Goal: Transaction & Acquisition: Purchase product/service

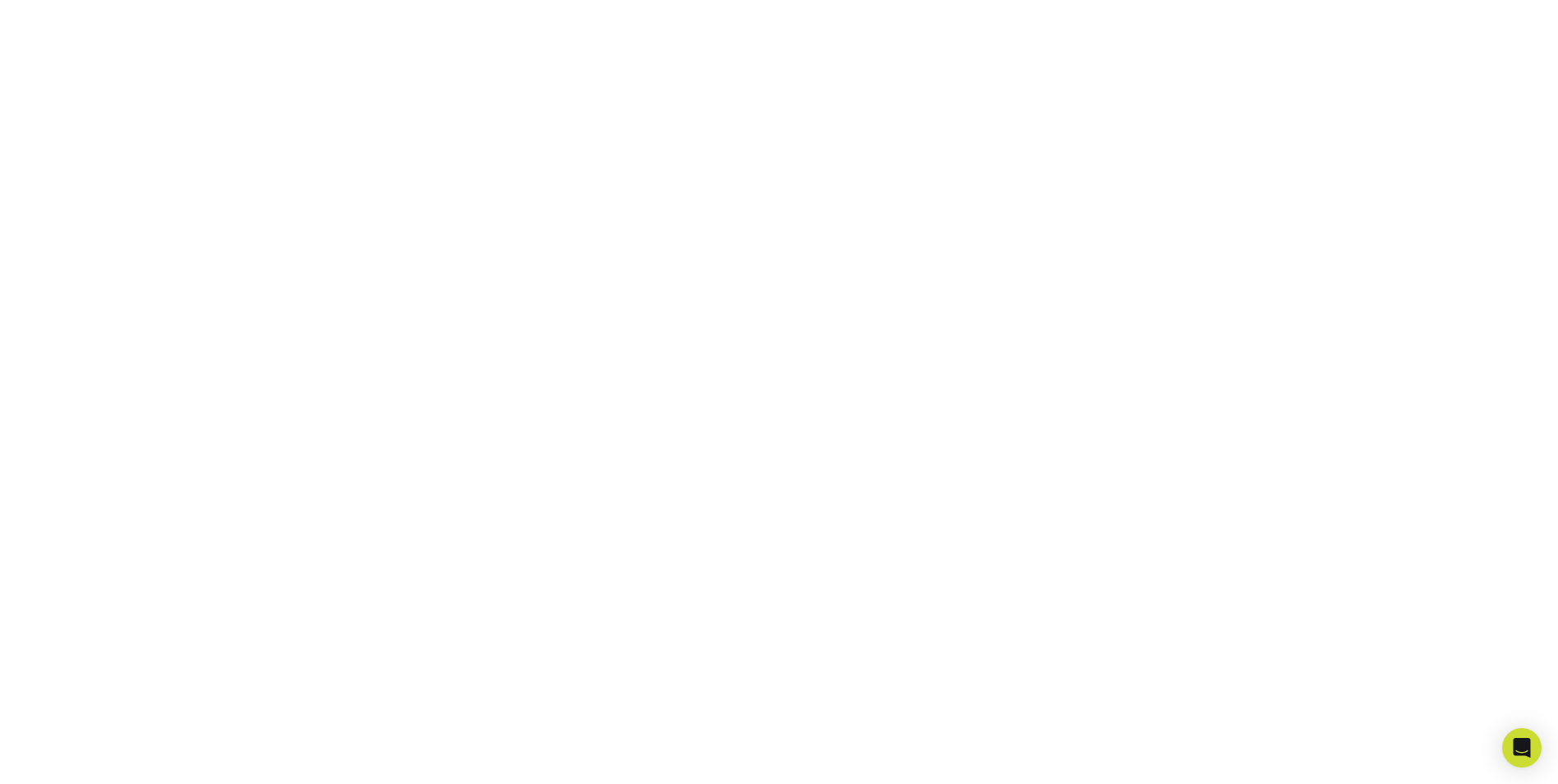
scroll to position [287, 0]
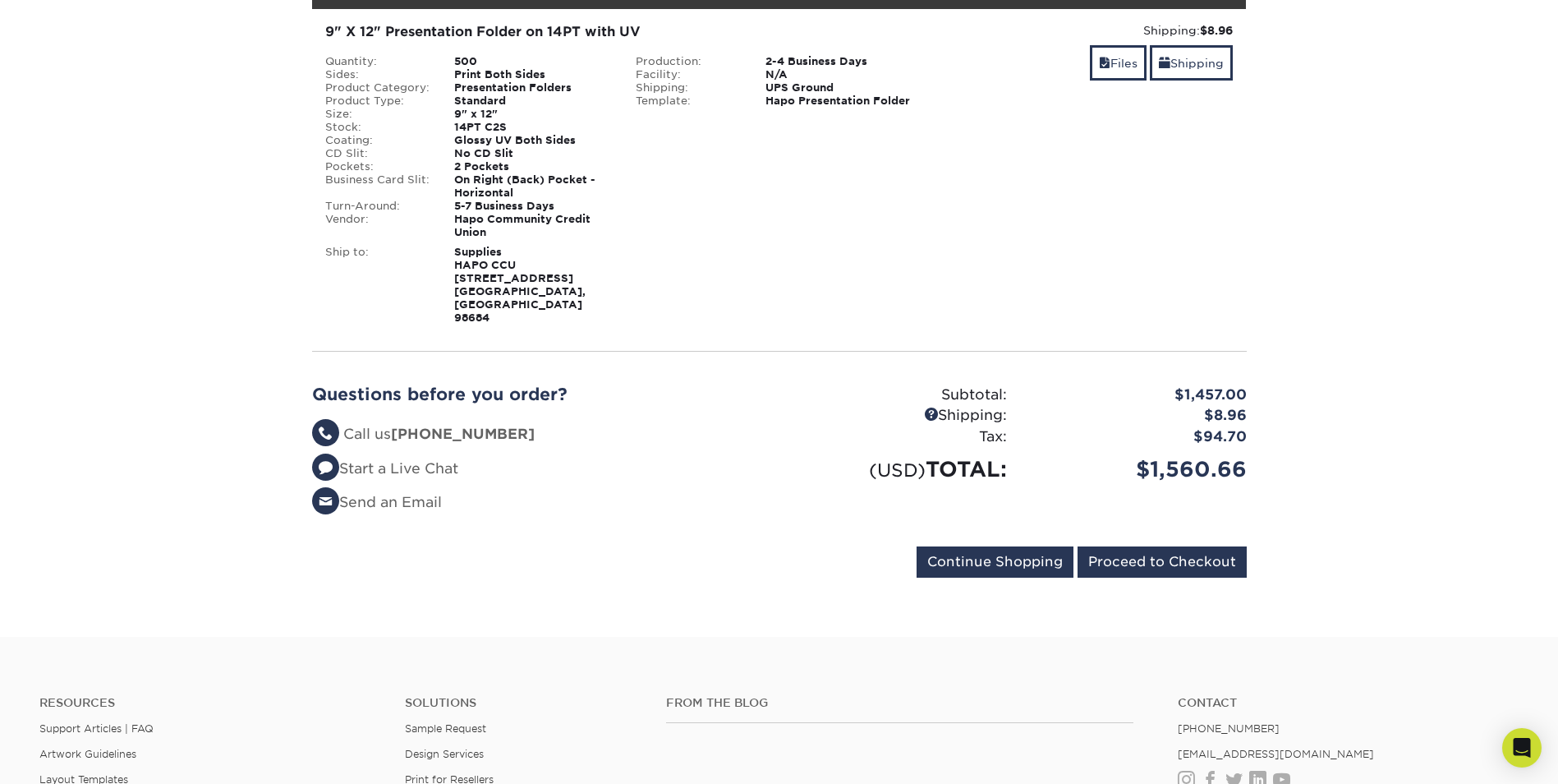
scroll to position [247, 0]
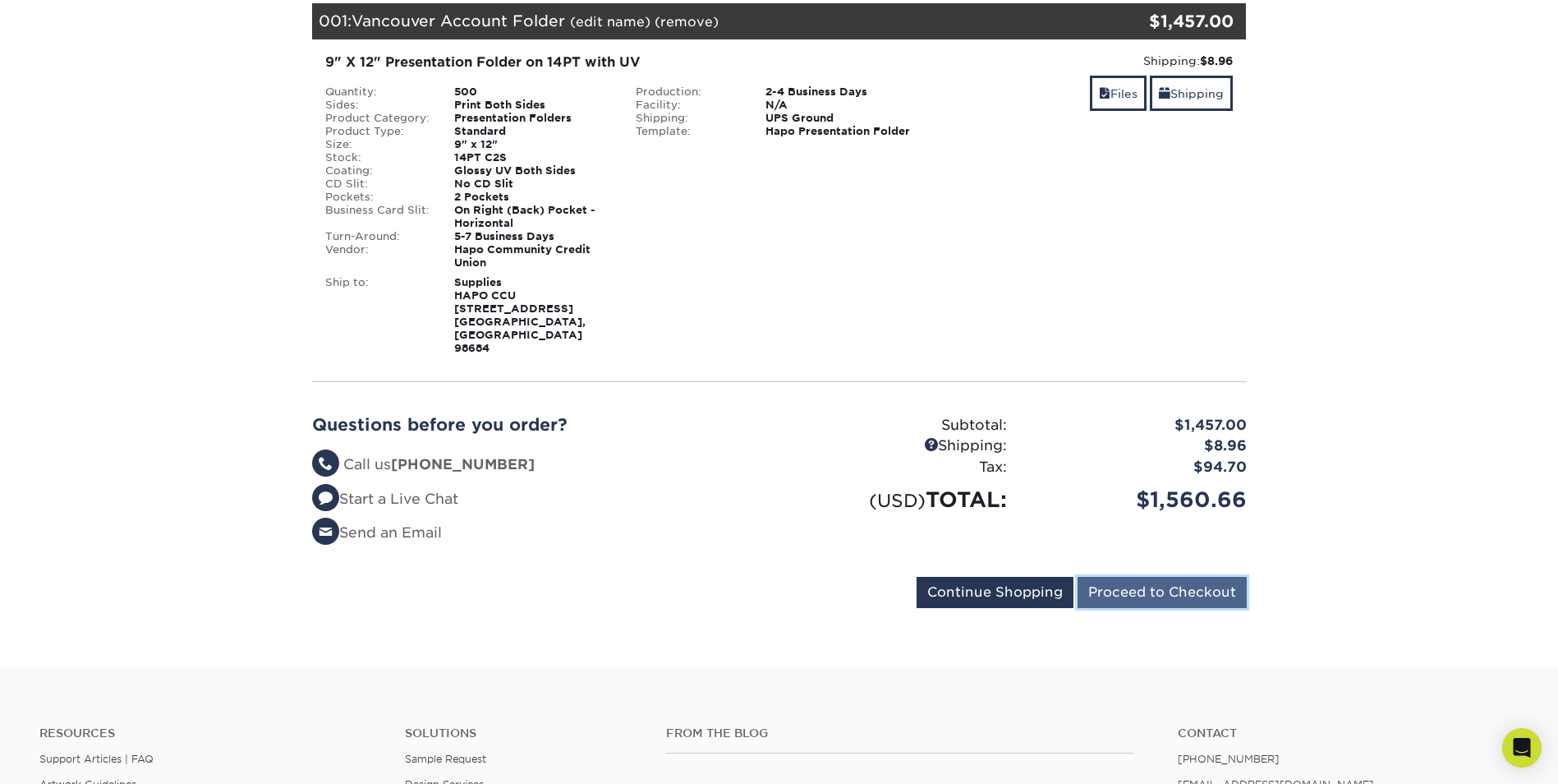
click at [1173, 576] on input "Proceed to Checkout" at bounding box center [1162, 592] width 169 height 32
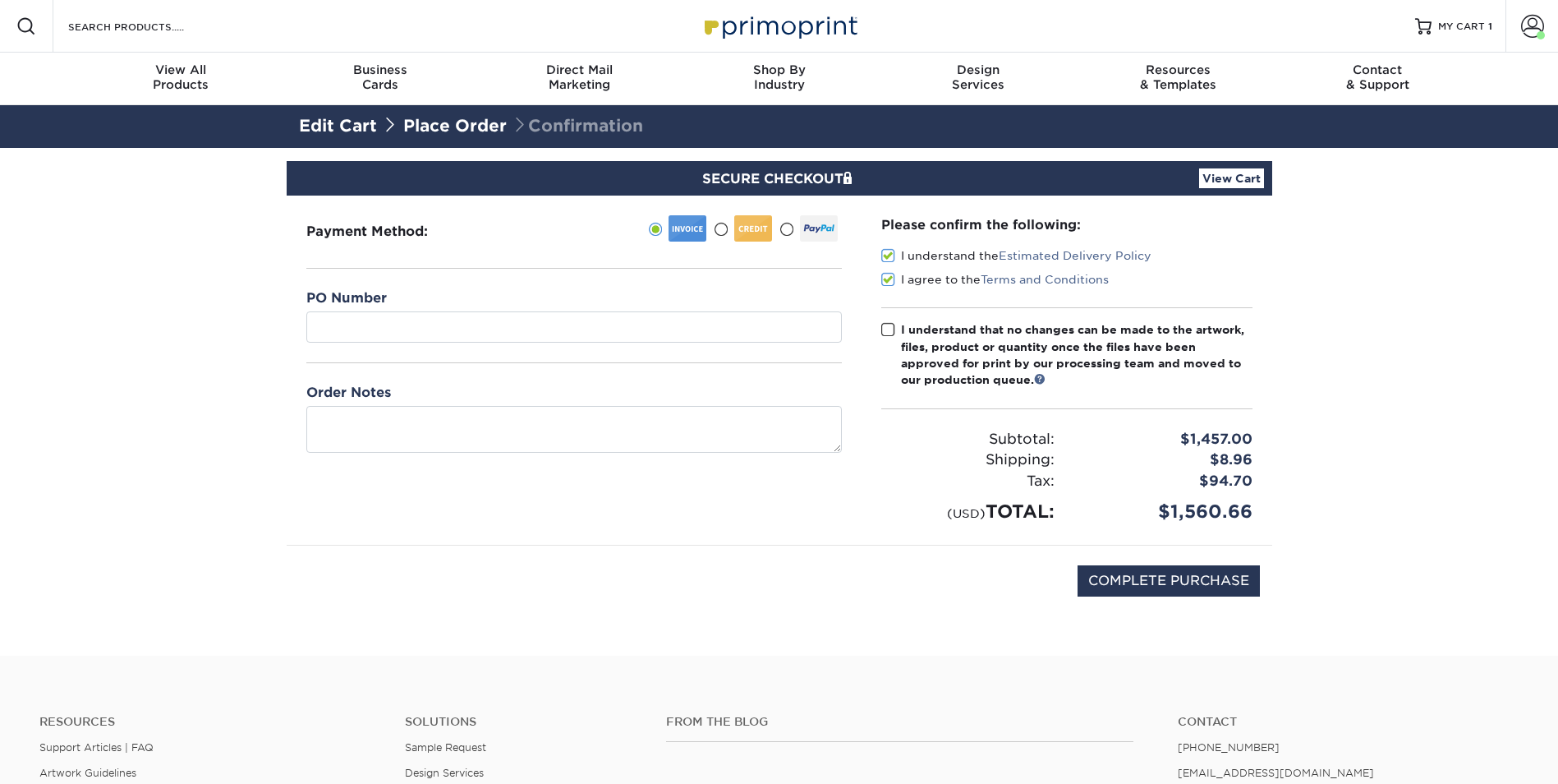
click at [887, 332] on span at bounding box center [887, 330] width 14 height 16
click at [0, 0] on input "I understand that no changes can be made to the artwork, files, product or quan…" at bounding box center [0, 0] width 0 height 0
click at [1173, 582] on input "COMPLETE PURCHASE" at bounding box center [1169, 581] width 183 height 32
type input "PROCESSING, PLEASE WAIT..."
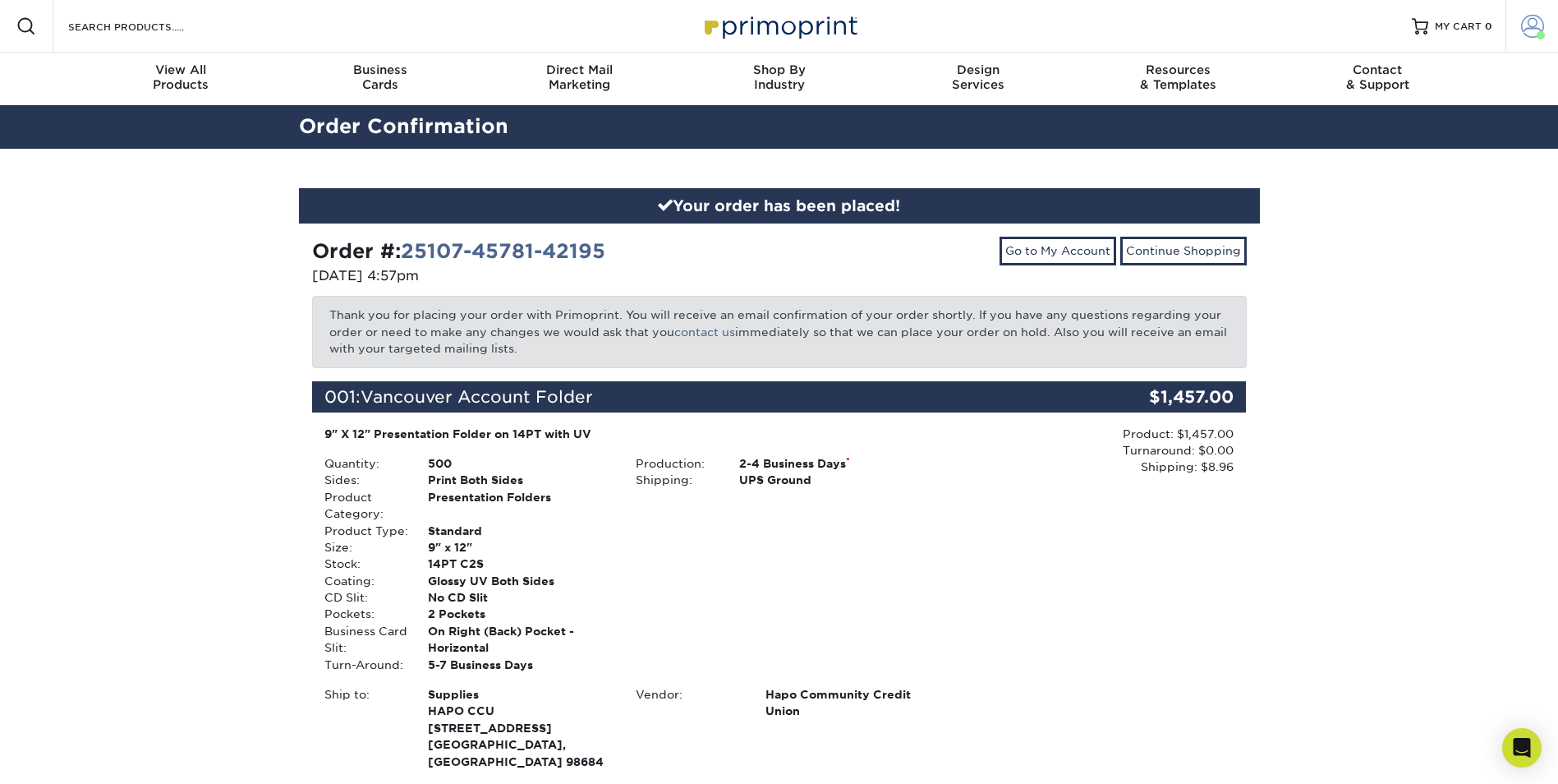
drag, startPoint x: 1553, startPoint y: 20, endPoint x: 1533, endPoint y: 24, distance: 20.4
click at [1553, 20] on link "Account" at bounding box center [1532, 26] width 52 height 52
click at [1533, 24] on span at bounding box center [1533, 26] width 23 height 23
click at [1531, 22] on span at bounding box center [1533, 26] width 23 height 23
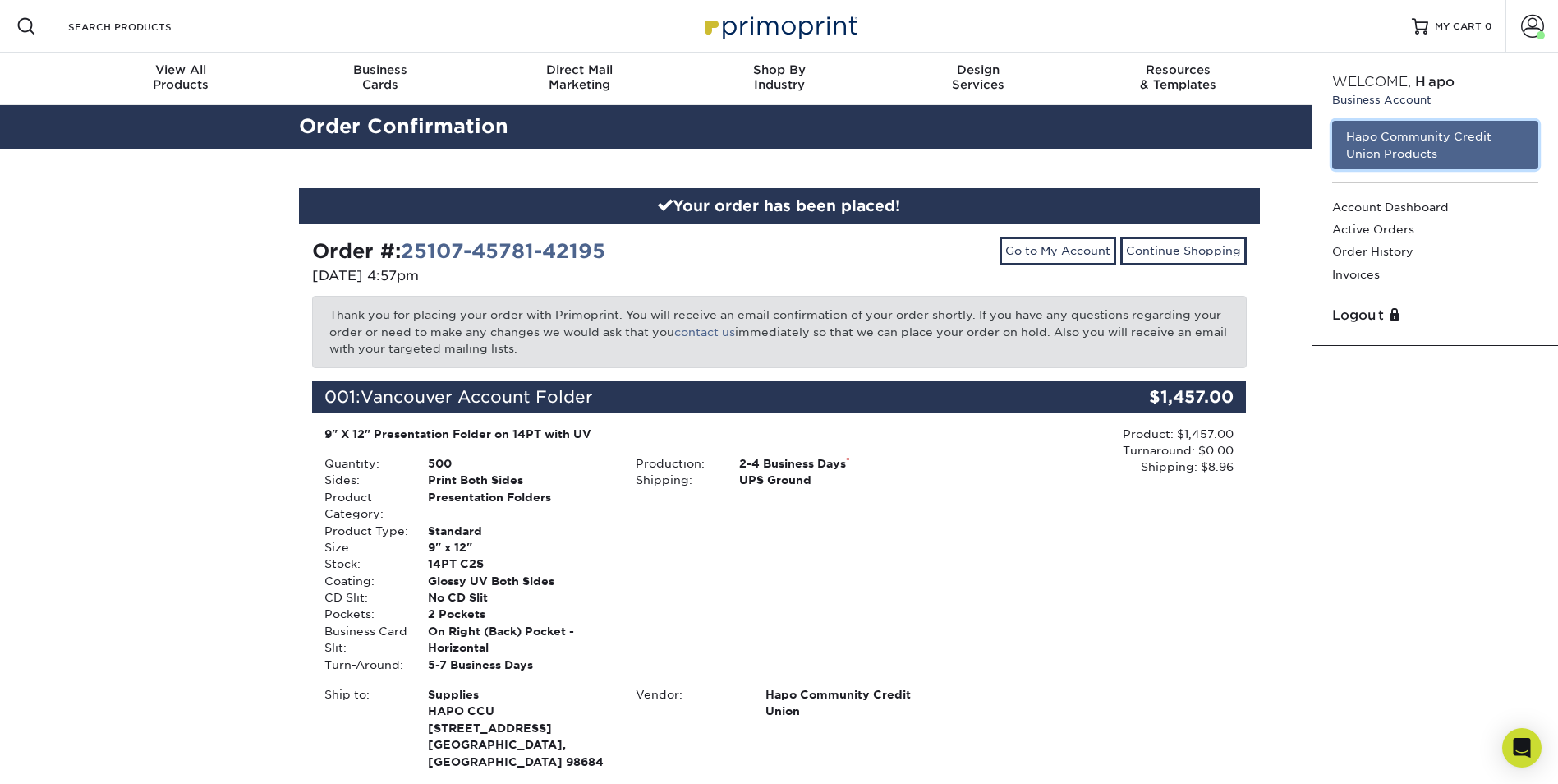
click at [1408, 134] on link "Hapo Community Credit Union Products" at bounding box center [1435, 145] width 206 height 48
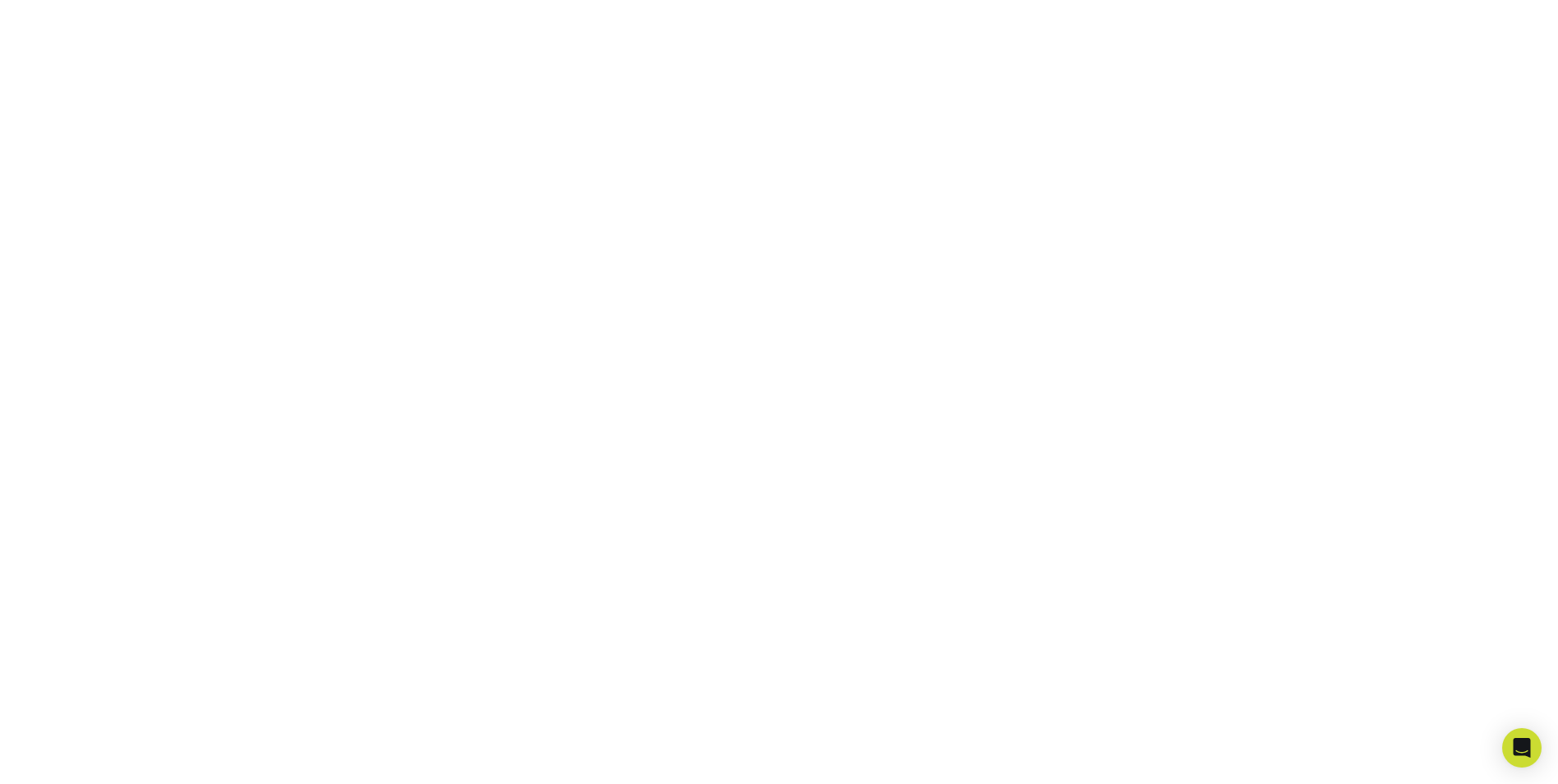
scroll to position [287, 0]
